Goal: Task Accomplishment & Management: Manage account settings

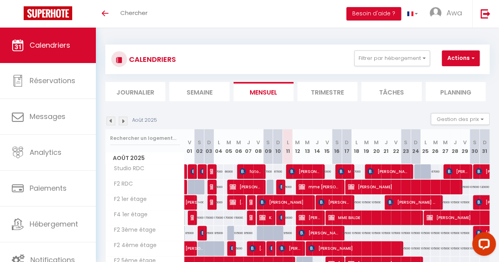
click at [151, 101] on li "Journalier" at bounding box center [135, 91] width 60 height 19
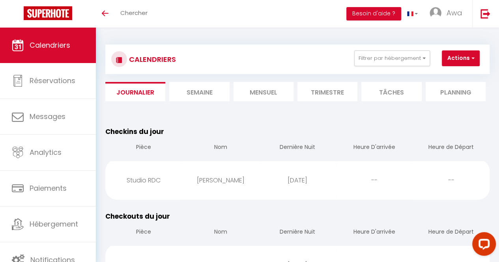
click at [253, 91] on li "Mensuel" at bounding box center [264, 91] width 60 height 19
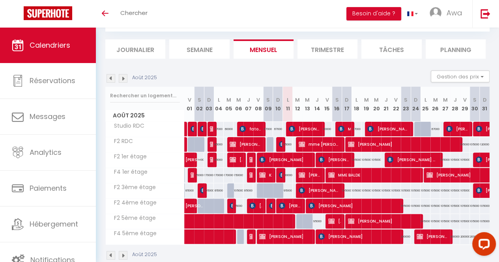
scroll to position [46, 0]
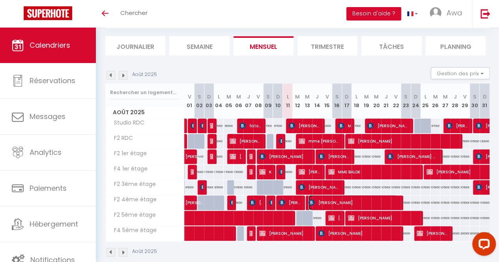
click at [343, 195] on span "[PERSON_NAME]" at bounding box center [353, 202] width 88 height 15
select select "KO"
select select "0"
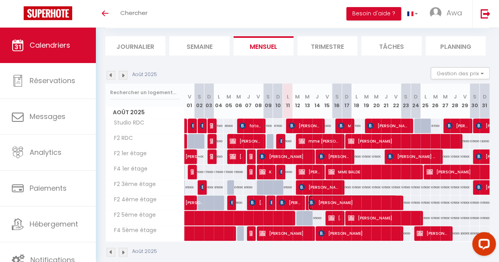
select select "1"
select select
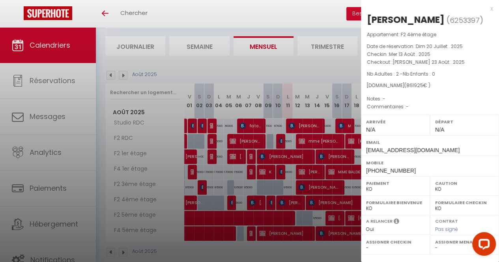
click at [317, 174] on div at bounding box center [249, 131] width 499 height 262
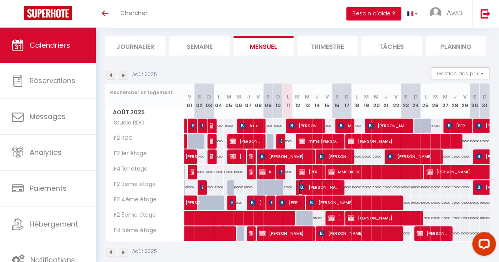
click at [329, 188] on span "[PERSON_NAME] [PERSON_NAME]" at bounding box center [319, 187] width 41 height 15
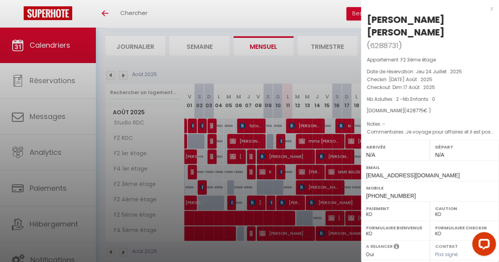
click at [329, 169] on div at bounding box center [249, 131] width 499 height 262
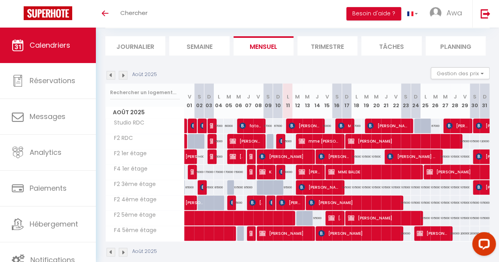
click at [352, 186] on div "105000" at bounding box center [357, 187] width 10 height 15
type input "105000"
type input "Lun 18 Août 2025"
type input "Mar 19 Août 2025"
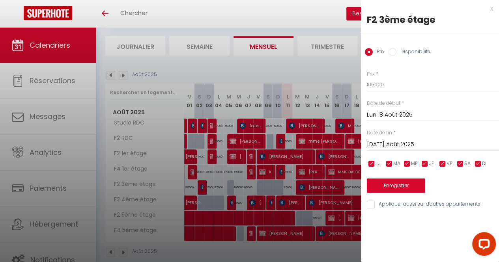
click at [273, 66] on div at bounding box center [249, 131] width 499 height 262
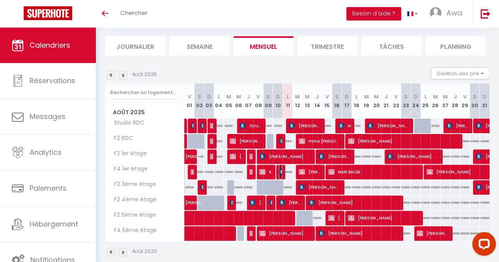
click at [280, 175] on span "[PERSON_NAME] [PERSON_NAME]" at bounding box center [280, 172] width 3 height 15
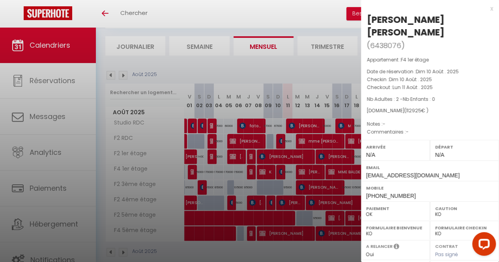
click at [328, 64] on div at bounding box center [249, 131] width 499 height 262
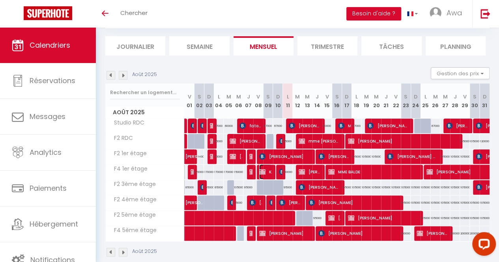
click at [265, 173] on span "KINE SOW" at bounding box center [265, 172] width 13 height 15
select select "KO"
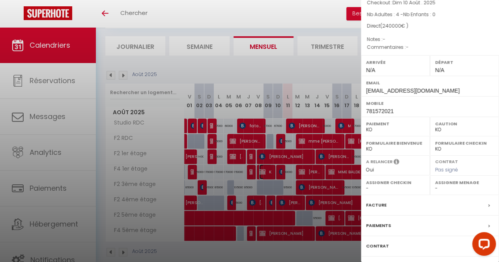
scroll to position [103, 0]
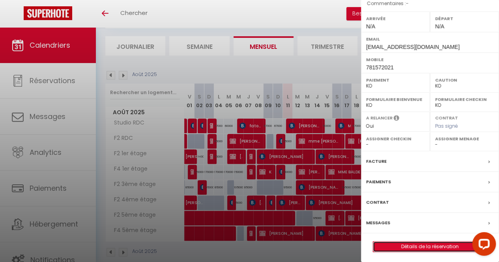
click at [435, 245] on link "Détails de la réservation" at bounding box center [430, 247] width 114 height 10
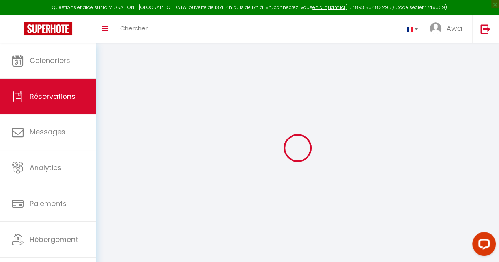
select select
checkbox input "false"
select select
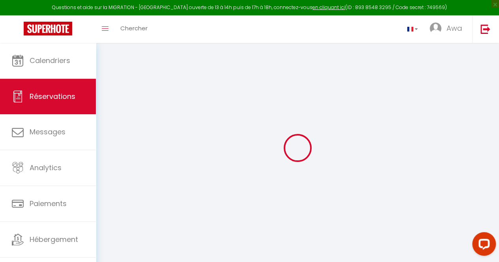
checkbox input "false"
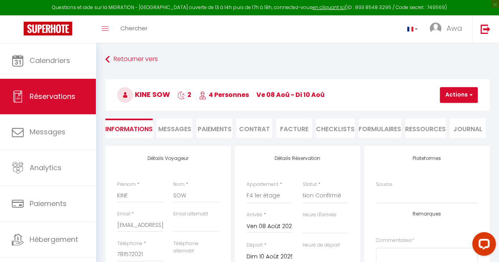
select select
checkbox input "false"
select select
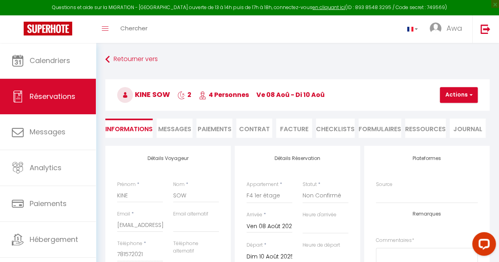
checkbox input "false"
select select
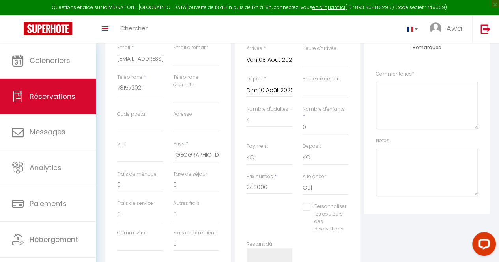
scroll to position [169, 0]
click at [280, 60] on input "Ven 08 Août 2025" at bounding box center [270, 58] width 46 height 10
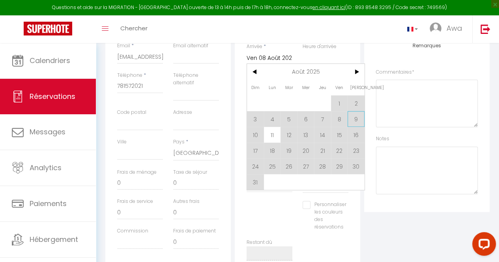
click at [357, 120] on span "9" at bounding box center [356, 119] width 17 height 16
type input "Sam 09 Août 2025"
select select
checkbox input "false"
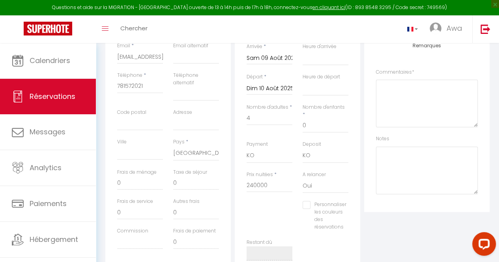
type input "35"
type input "6.08"
select select
type input "120000"
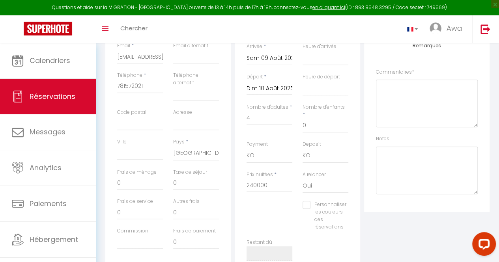
checkbox input "false"
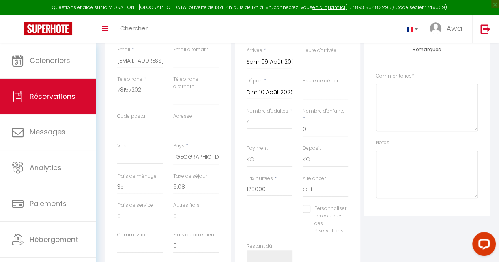
scroll to position [162, 0]
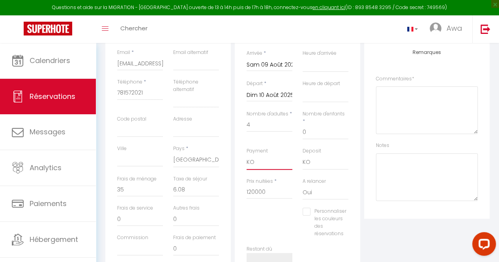
click at [260, 155] on select "OK KO" at bounding box center [270, 162] width 46 height 15
select select "12"
click at [247, 155] on select "OK KO" at bounding box center [270, 162] width 46 height 15
select select
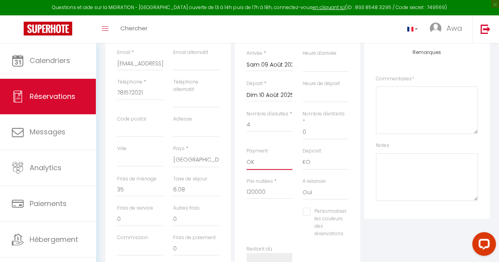
checkbox input "false"
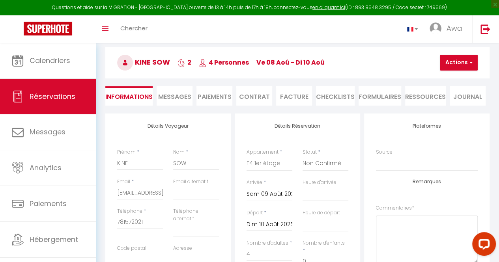
scroll to position [0, 0]
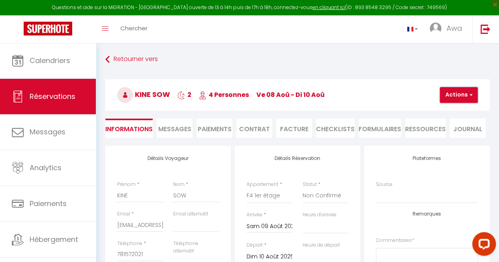
click at [458, 95] on button "Actions" at bounding box center [459, 95] width 38 height 16
click at [459, 108] on link "Enregistrer" at bounding box center [466, 112] width 62 height 10
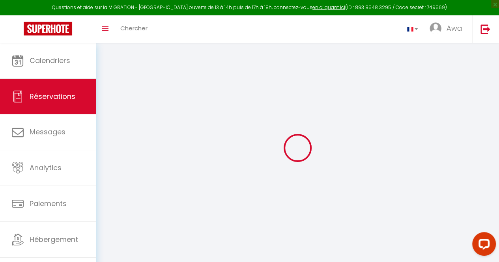
select select "not_cancelled"
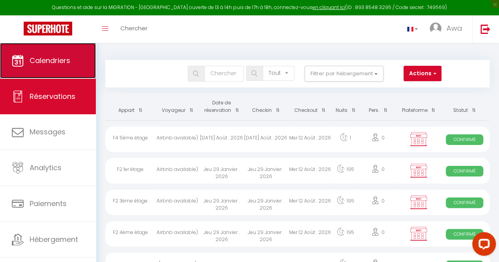
click at [62, 62] on span "Calendriers" at bounding box center [50, 61] width 41 height 10
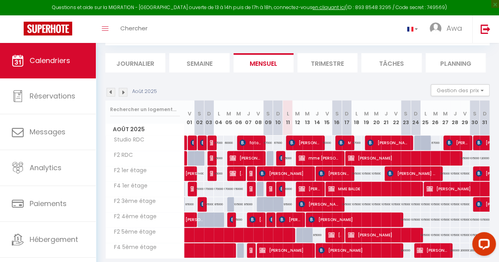
scroll to position [45, 0]
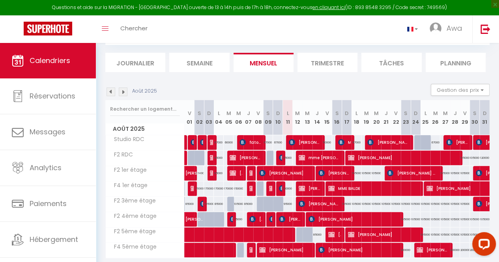
click at [120, 92] on img at bounding box center [123, 92] width 9 height 9
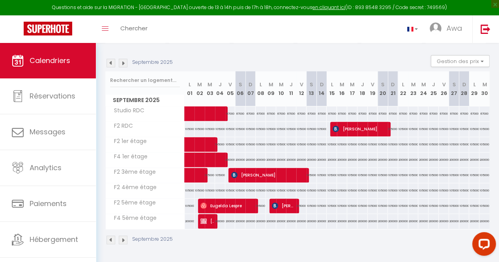
scroll to position [76, 0]
click at [126, 61] on img at bounding box center [123, 63] width 9 height 9
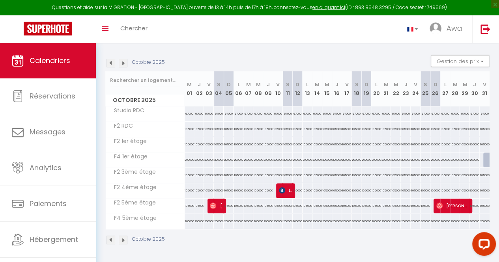
click at [224, 203] on div "105000" at bounding box center [229, 206] width 10 height 15
select select
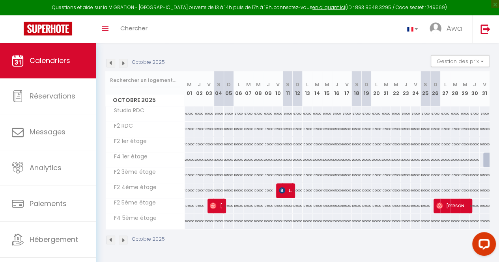
select select
type input "105000"
type input "Dim 05 Octobre 2025"
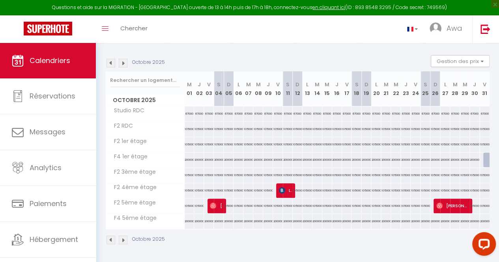
type input "Lun 06 Octobre 2025"
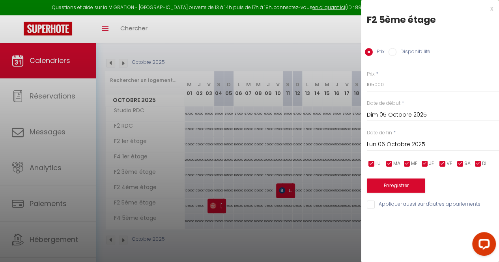
click at [285, 151] on div at bounding box center [249, 131] width 499 height 262
select select
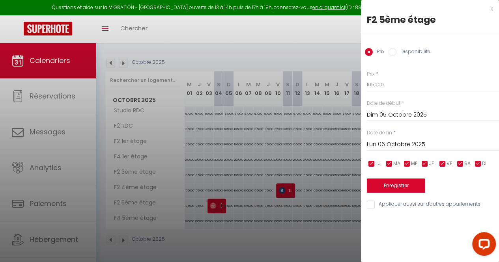
select select
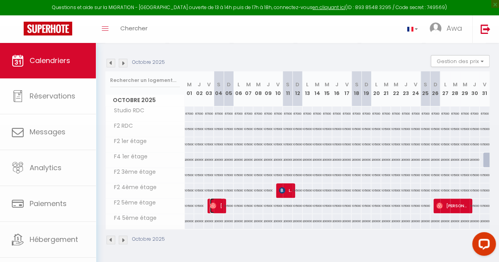
click at [215, 206] on span "[PERSON_NAME]" at bounding box center [216, 206] width 13 height 15
select select "KO"
select select "OK"
select select "0"
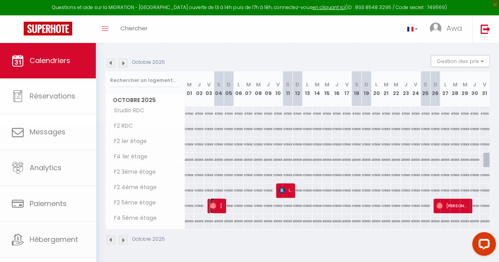
select select "1"
select select
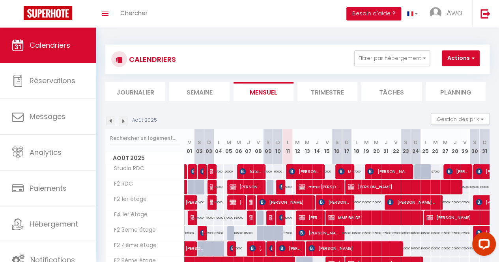
click at [123, 121] on img at bounding box center [123, 121] width 9 height 9
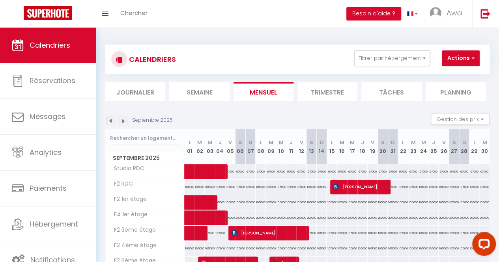
click at [124, 123] on img at bounding box center [123, 121] width 9 height 9
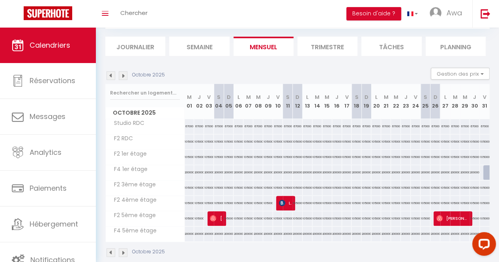
scroll to position [46, 0]
click at [215, 217] on img at bounding box center [213, 218] width 6 height 6
select select "KO"
select select "OK"
select select "0"
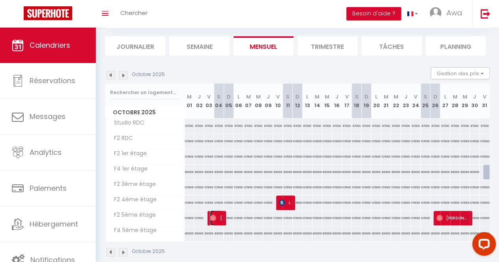
select select "0"
select select "1"
select select
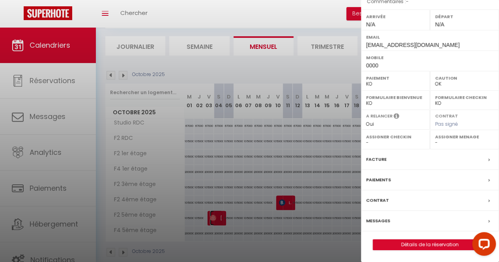
scroll to position [116, 0]
click at [421, 248] on link "Détails de la réservation" at bounding box center [430, 245] width 114 height 10
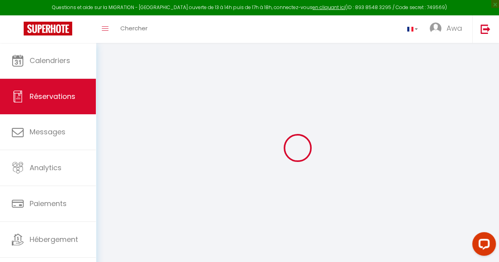
select select
checkbox input "false"
select select
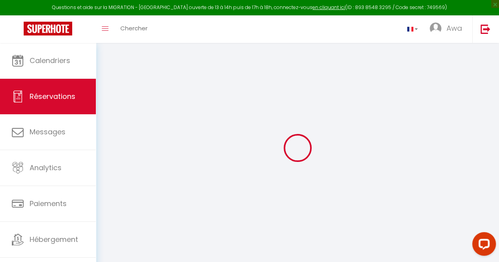
checkbox input "false"
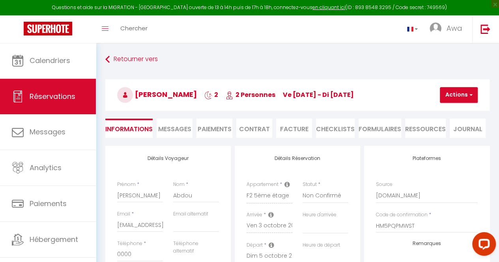
select select
checkbox input "false"
select select
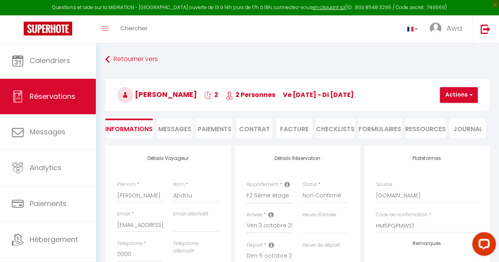
checkbox input "false"
select select
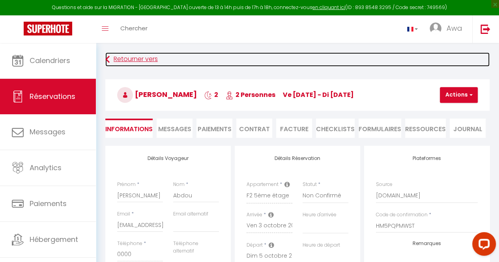
click at [107, 58] on icon at bounding box center [107, 59] width 4 height 14
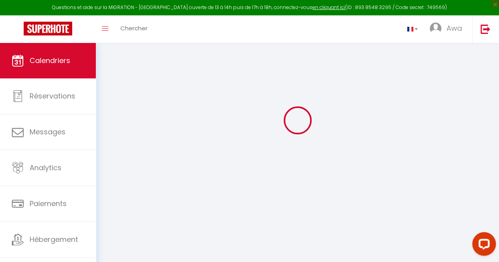
scroll to position [43, 0]
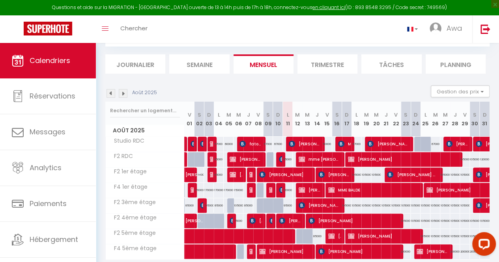
click at [126, 94] on img at bounding box center [123, 93] width 9 height 9
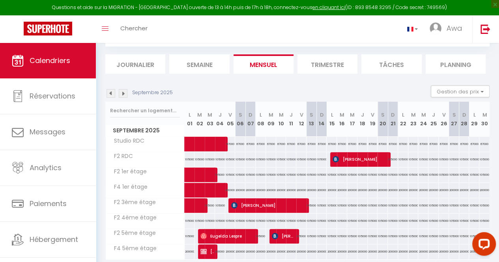
click at [126, 94] on img at bounding box center [123, 93] width 9 height 9
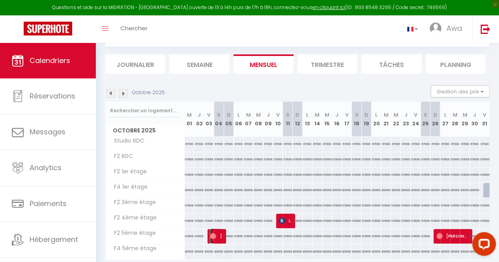
click at [217, 232] on span "[PERSON_NAME]" at bounding box center [216, 236] width 13 height 15
select select "KO"
select select "OK"
select select "0"
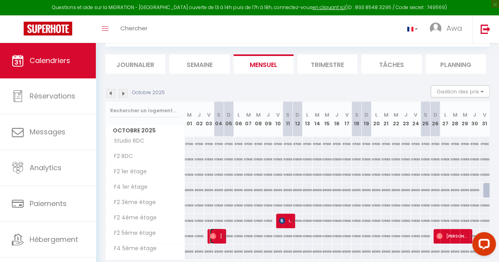
select select "1"
select select
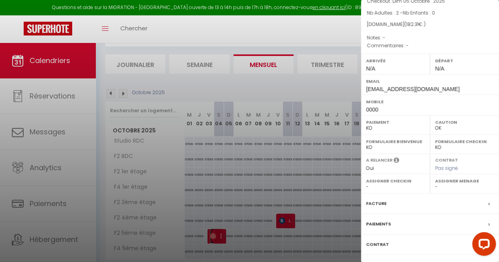
scroll to position [116, 0]
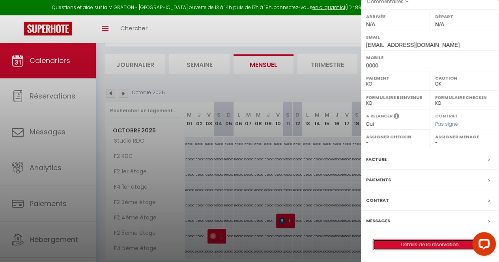
click at [425, 249] on link "Détails de la réservation" at bounding box center [430, 245] width 114 height 10
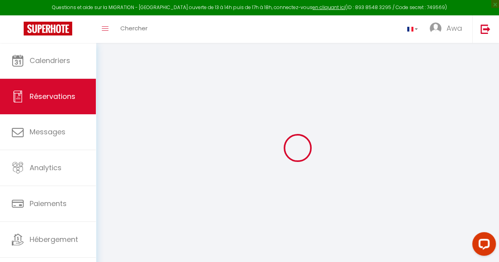
type input "[PERSON_NAME]"
type input "Abdou"
type input "[EMAIL_ADDRESS][DOMAIN_NAME]"
type input "0000"
select select "FR"
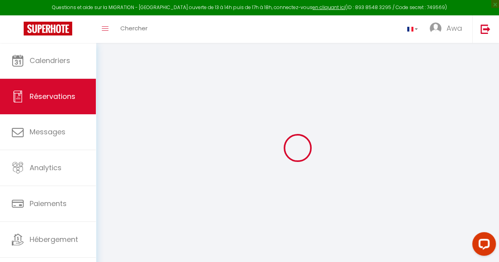
select select "20921"
select select "2"
select select
type input "2"
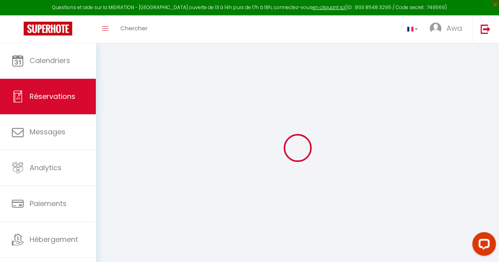
select select "10"
select select
type input "182.31"
checkbox input "false"
select select "1"
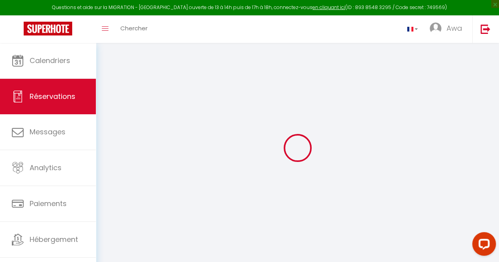
type input "0"
select select
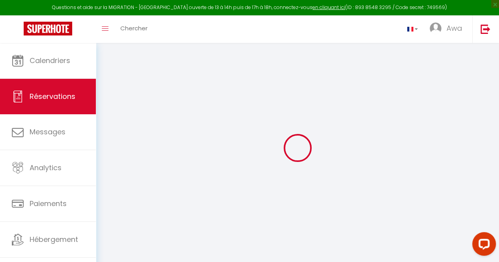
select select "15"
checkbox input "false"
select select
checkbox input "false"
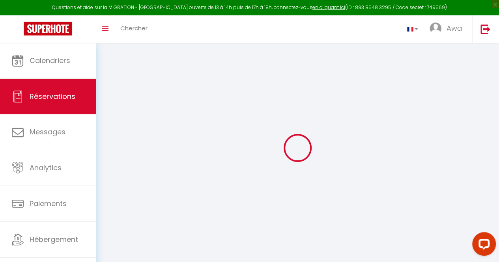
select select
checkbox input "false"
select select
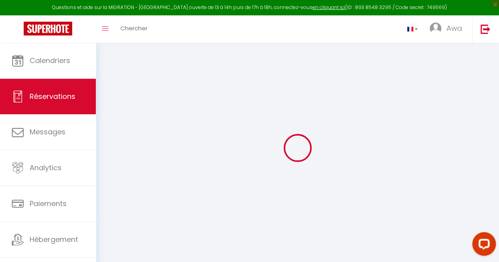
checkbox input "false"
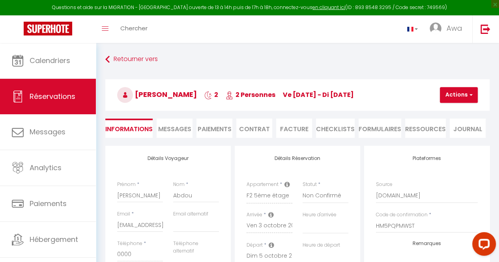
select select
checkbox input "false"
select select
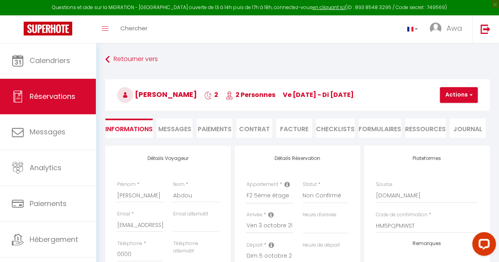
scroll to position [7, 0]
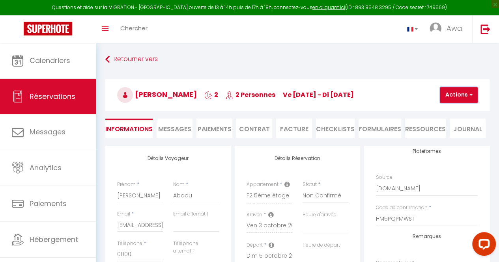
click at [457, 99] on button "Actions" at bounding box center [459, 95] width 38 height 16
click at [403, 189] on select "Direct [DOMAIN_NAME] [DOMAIN_NAME] Chalet montagne Expedia Gite de [GEOGRAPHIC_…" at bounding box center [427, 189] width 102 height 15
select select "54"
click at [376, 182] on select "Direct [DOMAIN_NAME] [DOMAIN_NAME] Chalet montagne Expedia Gite de [GEOGRAPHIC_…" at bounding box center [427, 189] width 102 height 15
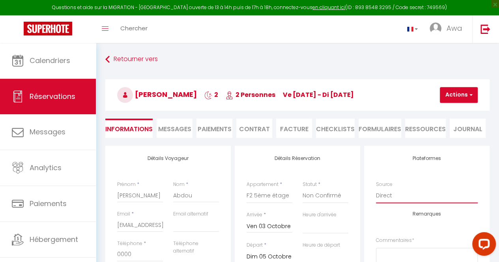
select select
checkbox input "false"
click at [279, 191] on select "F2 4ème étage Studio RDC F2 RDC F2 5ème étage F2 3ème étage F2 1er étage F4 1er…" at bounding box center [270, 196] width 46 height 15
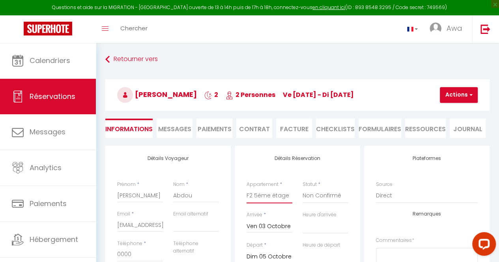
select select "19139"
click at [247, 189] on select "F2 4ème étage Studio RDC F2 RDC F2 5ème étage F2 3ème étage F2 1er étage F4 1er…" at bounding box center [270, 196] width 46 height 15
select select
checkbox input "false"
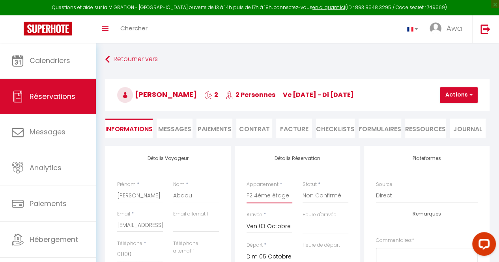
select select
checkbox input "false"
type input "35"
type input "6.08"
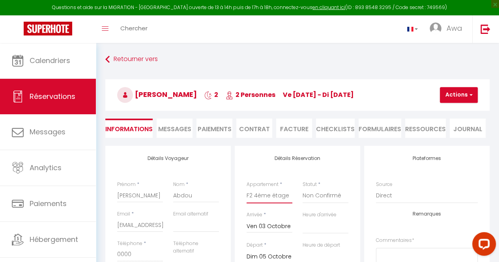
select select
type input "210000"
checkbox input "false"
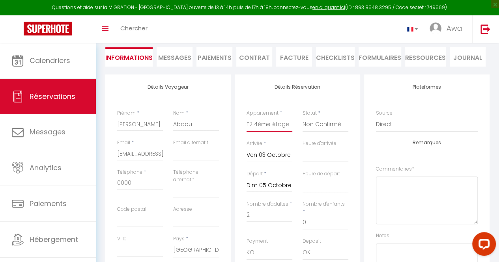
scroll to position [92, 0]
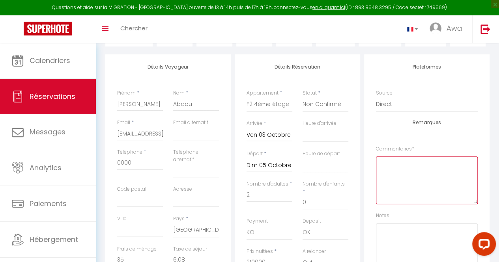
click at [408, 178] on textarea at bounding box center [427, 181] width 102 height 48
click at [423, 176] on textarea "C'est une réservation AIRBNB de base merci de lui dire que l'appartement à un s…" at bounding box center [427, 181] width 102 height 48
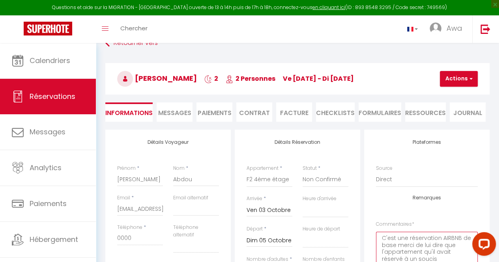
scroll to position [12, 0]
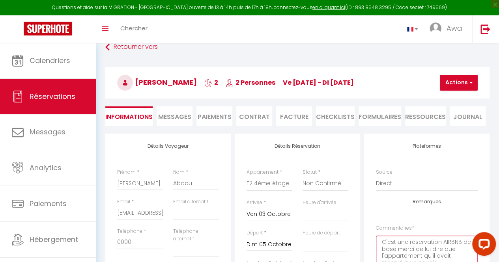
type textarea "C'est une réservation AIRBNB de base merci de lui dire que l'appartement qu'il …"
click at [471, 79] on button "Actions" at bounding box center [459, 83] width 38 height 16
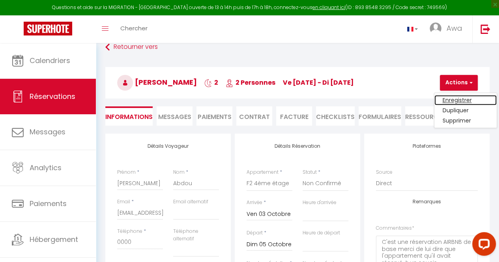
click at [459, 99] on link "Enregistrer" at bounding box center [466, 100] width 62 height 10
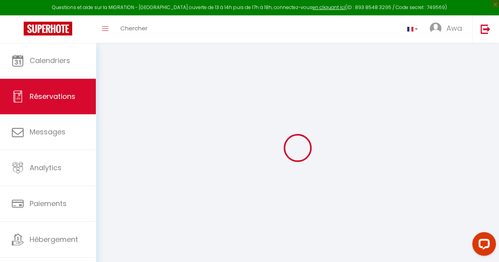
select select "not_cancelled"
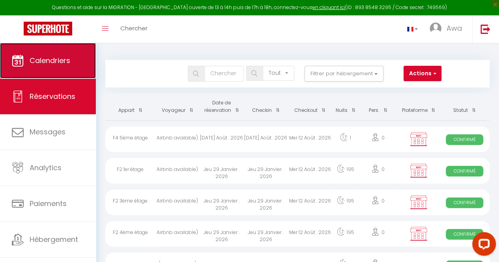
click at [47, 52] on link "Calendriers" at bounding box center [48, 61] width 96 height 36
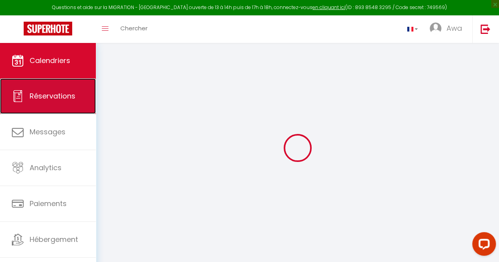
click at [48, 98] on span "Réservations" at bounding box center [53, 96] width 46 height 10
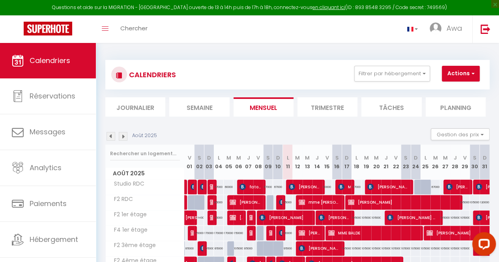
click at [125, 138] on img at bounding box center [123, 136] width 9 height 9
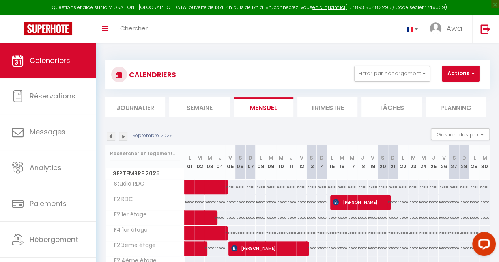
click at [125, 138] on img at bounding box center [123, 136] width 9 height 9
select select
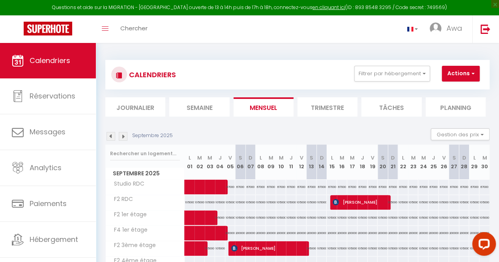
select select
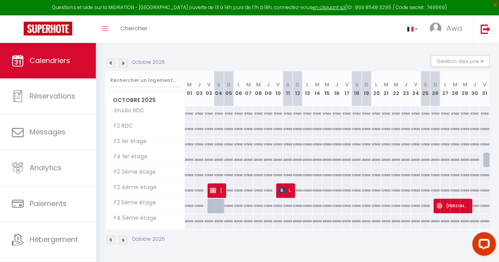
scroll to position [77, 0]
click at [219, 183] on span "[PERSON_NAME]" at bounding box center [216, 190] width 13 height 15
select select "KO"
select select "OK"
select select "0"
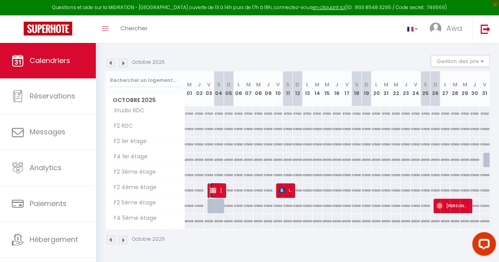
select select "0"
select select "1"
select select
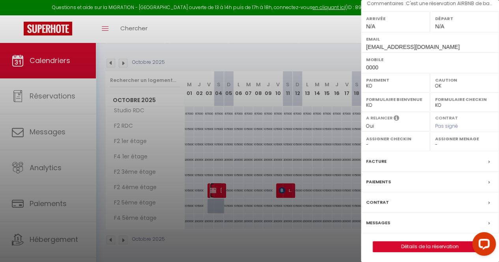
scroll to position [104, 0]
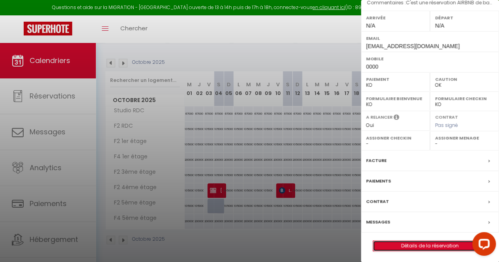
click at [421, 251] on link "Détails de la réservation" at bounding box center [430, 246] width 114 height 10
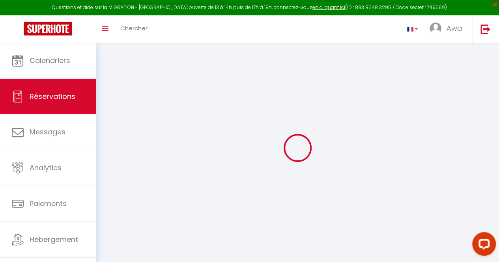
select select
checkbox input "false"
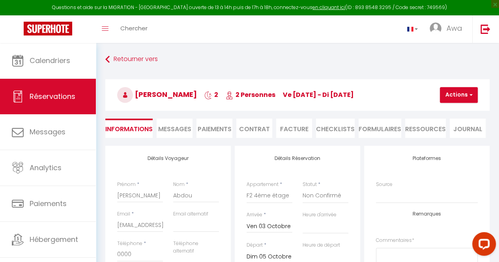
select select
checkbox input "false"
type textarea "C'est une réservation AIRBNB de base merci de lui dire que l'appartement qu'il …"
type input "35"
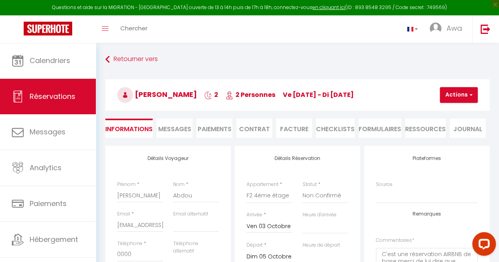
type input "6.08"
select select
checkbox input "false"
select select
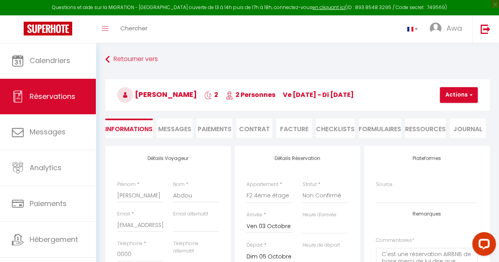
select select
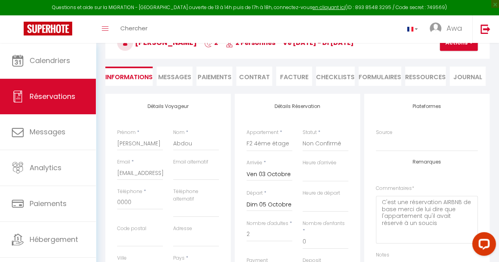
scroll to position [68, 0]
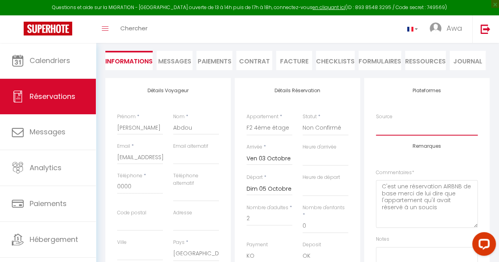
click at [398, 127] on select "Direct [DOMAIN_NAME] [DOMAIN_NAME] Chalet montagne Expedia Gite de [GEOGRAPHIC_…" at bounding box center [427, 128] width 102 height 15
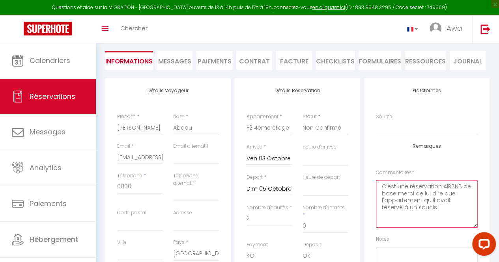
drag, startPoint x: 380, startPoint y: 186, endPoint x: 453, endPoint y: 223, distance: 82.2
click at [453, 223] on textarea "C'est une réservation AIRBNB de base merci de lui dire que l'appartement qu'il …" at bounding box center [427, 204] width 102 height 48
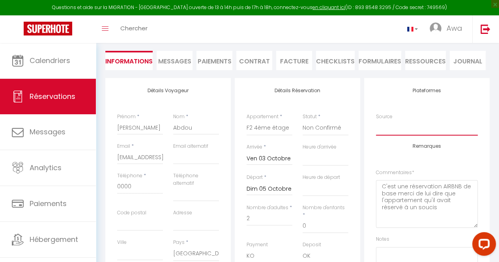
click at [395, 126] on select "Direct [DOMAIN_NAME] [DOMAIN_NAME] Chalet montagne Expedia Gite de [GEOGRAPHIC_…" at bounding box center [427, 128] width 102 height 15
select select "1"
click at [376, 121] on select "Direct [DOMAIN_NAME] [DOMAIN_NAME] Chalet montagne Expedia Gite de [GEOGRAPHIC_…" at bounding box center [427, 128] width 102 height 15
select select
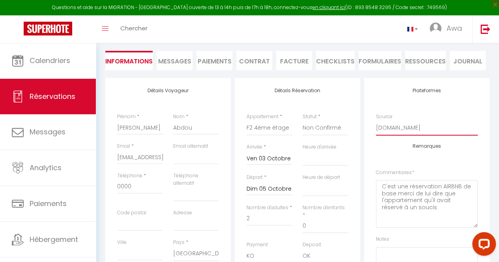
checkbox input "false"
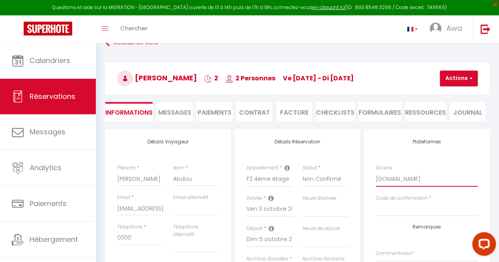
scroll to position [14, 0]
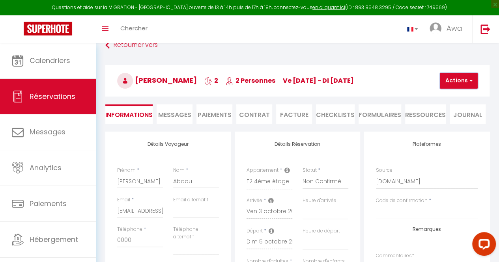
click at [454, 74] on button "Actions" at bounding box center [459, 81] width 38 height 16
click at [448, 97] on link "Enregistrer" at bounding box center [466, 98] width 62 height 10
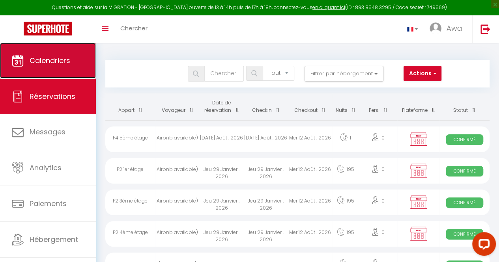
click at [65, 68] on link "Calendriers" at bounding box center [48, 61] width 96 height 36
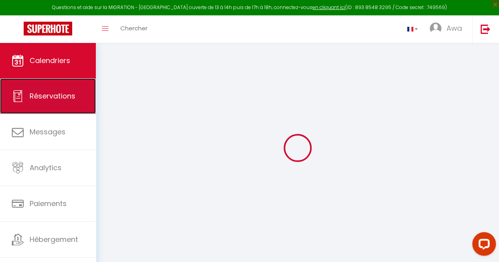
click at [50, 99] on span "Réservations" at bounding box center [53, 96] width 46 height 10
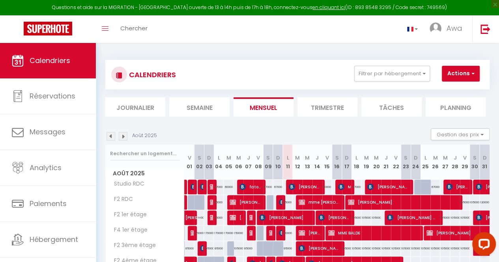
click at [124, 136] on img at bounding box center [123, 136] width 9 height 9
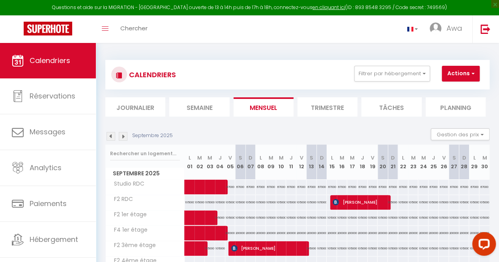
click at [124, 136] on img at bounding box center [123, 136] width 9 height 9
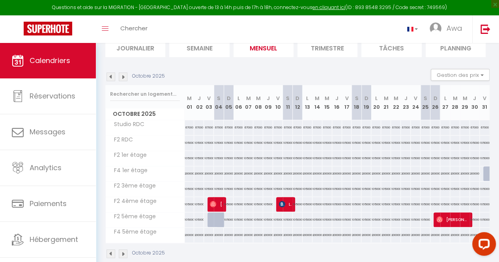
scroll to position [77, 0]
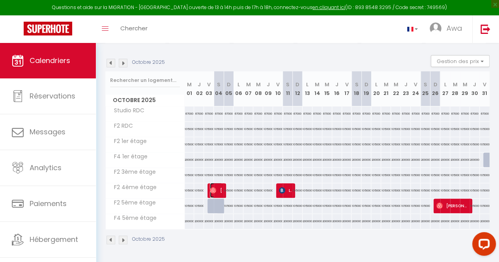
click at [217, 189] on span "[PERSON_NAME]" at bounding box center [216, 190] width 13 height 15
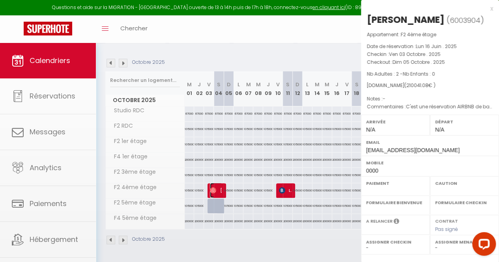
select select "KO"
select select "OK"
select select "0"
select select "1"
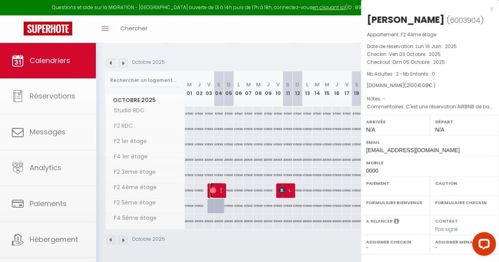
select select
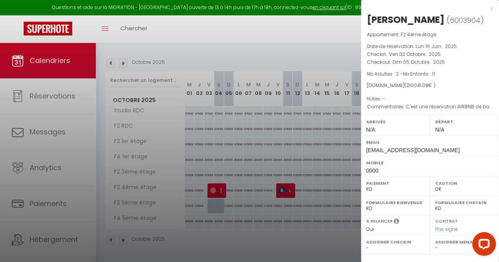
click at [168, 166] on div at bounding box center [249, 131] width 499 height 262
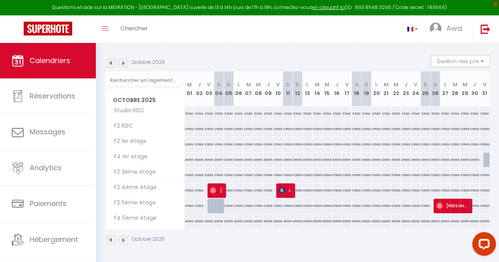
click at [214, 201] on div at bounding box center [219, 206] width 10 height 15
type input "105000"
type input "[PERSON_NAME] 04 Octobre 2025"
type input "Dim 05 Octobre 2025"
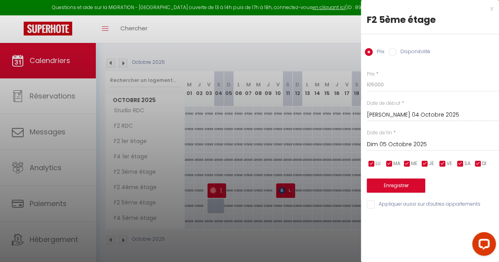
click at [393, 50] on input "Disponibilité" at bounding box center [393, 52] width 8 height 8
radio input "true"
radio input "false"
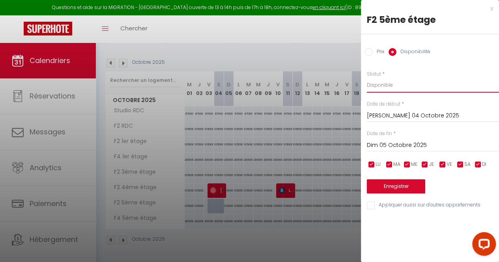
click at [380, 87] on select "Disponible Indisponible" at bounding box center [433, 85] width 132 height 15
click at [367, 78] on select "Disponible Indisponible" at bounding box center [433, 85] width 132 height 15
click at [381, 184] on button "Enregistrer" at bounding box center [396, 187] width 58 height 14
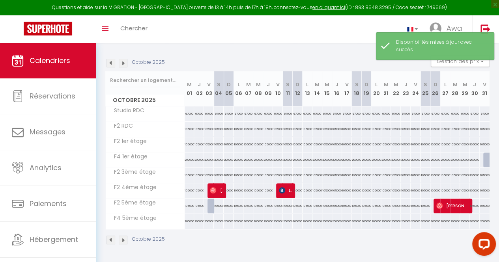
click at [207, 203] on div "105000" at bounding box center [209, 206] width 10 height 15
select select "1"
type input "Ven 03 Octobre 2025"
type input "[PERSON_NAME] 04 Octobre 2025"
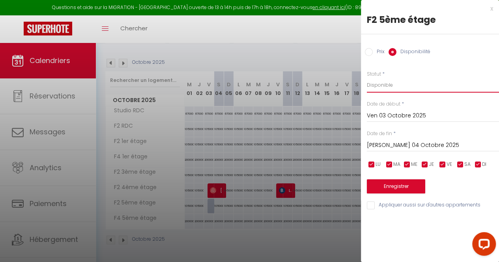
click at [395, 86] on select "Disponible Indisponible" at bounding box center [433, 85] width 132 height 15
click at [367, 78] on select "Disponible Indisponible" at bounding box center [433, 85] width 132 height 15
click at [388, 180] on button "Enregistrer" at bounding box center [396, 187] width 58 height 14
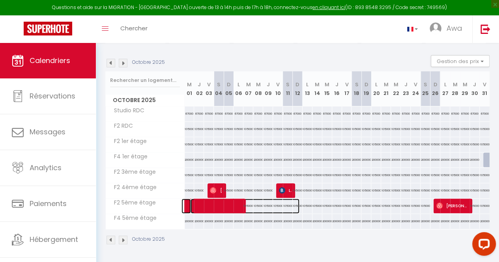
click at [232, 204] on span at bounding box center [245, 206] width 109 height 15
select select "OK"
select select "KO"
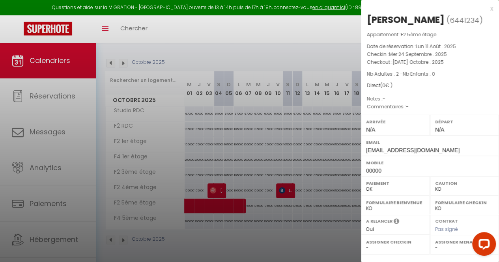
click at [232, 204] on div at bounding box center [249, 131] width 499 height 262
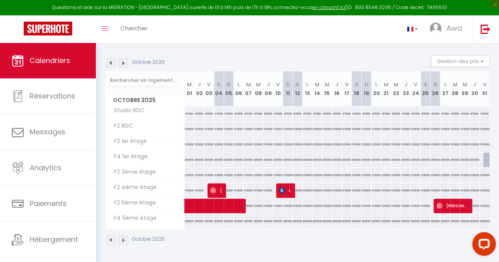
click at [239, 223] on div "200000" at bounding box center [239, 221] width 10 height 15
select select "1"
type input "Lun 06 Octobre 2025"
type input "[DATE] Octobre 2025"
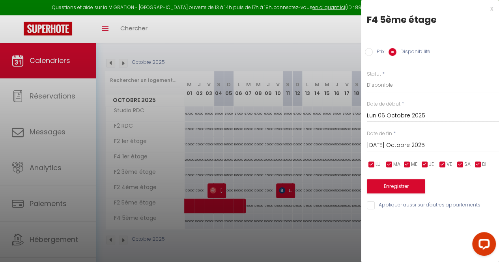
click at [229, 254] on div at bounding box center [249, 131] width 499 height 262
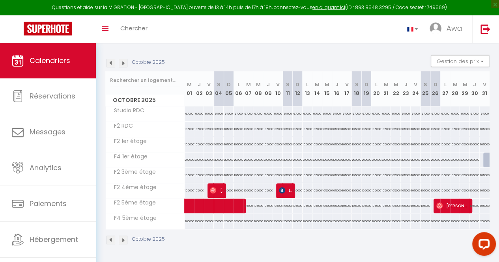
click at [112, 59] on img at bounding box center [111, 63] width 9 height 9
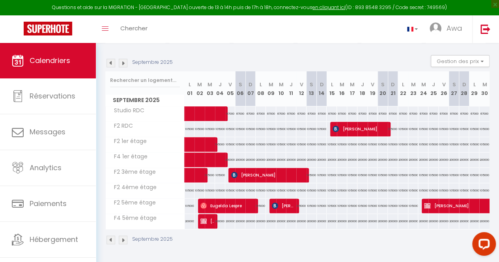
click at [112, 59] on img at bounding box center [111, 63] width 9 height 9
